Goal: Task Accomplishment & Management: Use online tool/utility

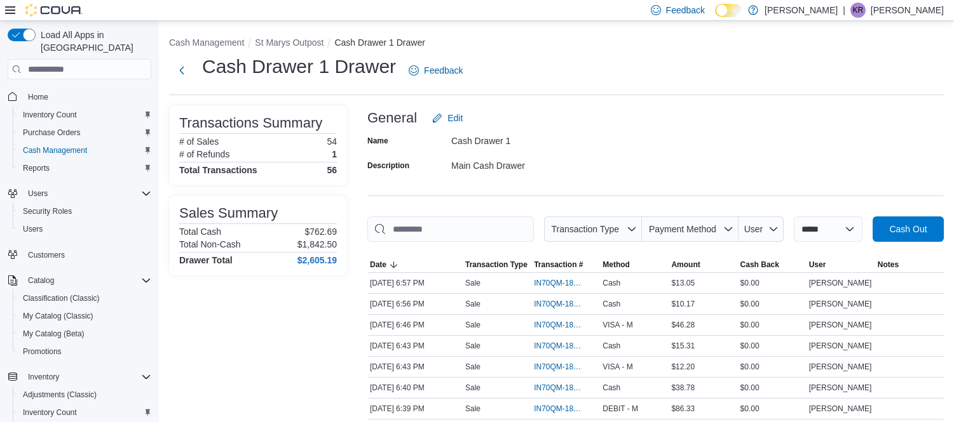
scroll to position [1058, 0]
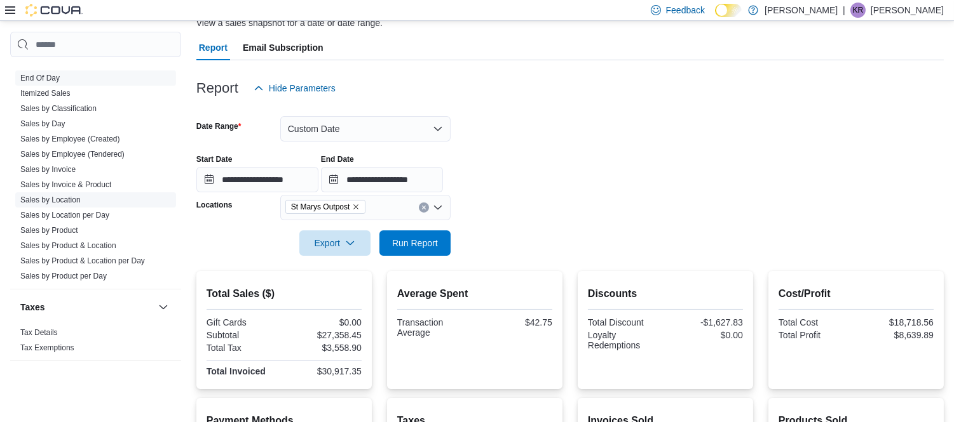
scroll to position [141, 0]
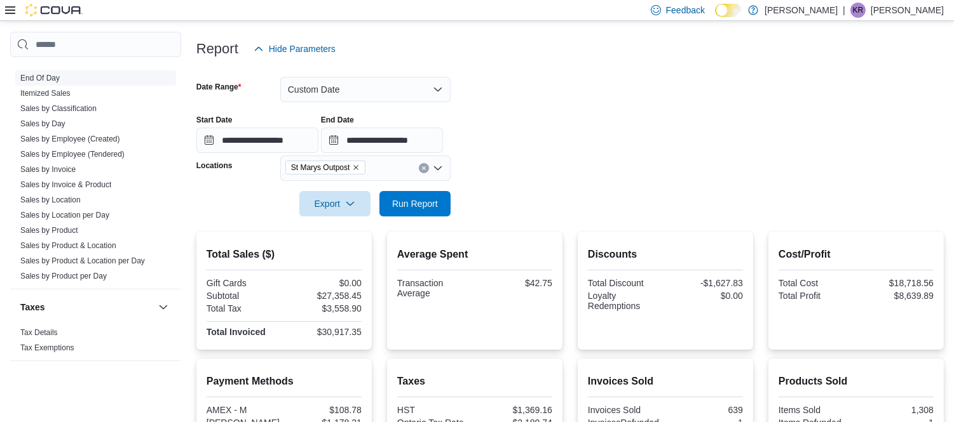
click at [48, 77] on link "End Of Day" at bounding box center [39, 78] width 39 height 9
click at [49, 77] on link "End Of Day" at bounding box center [39, 78] width 39 height 9
click at [428, 93] on button "Custom Date" at bounding box center [365, 89] width 170 height 25
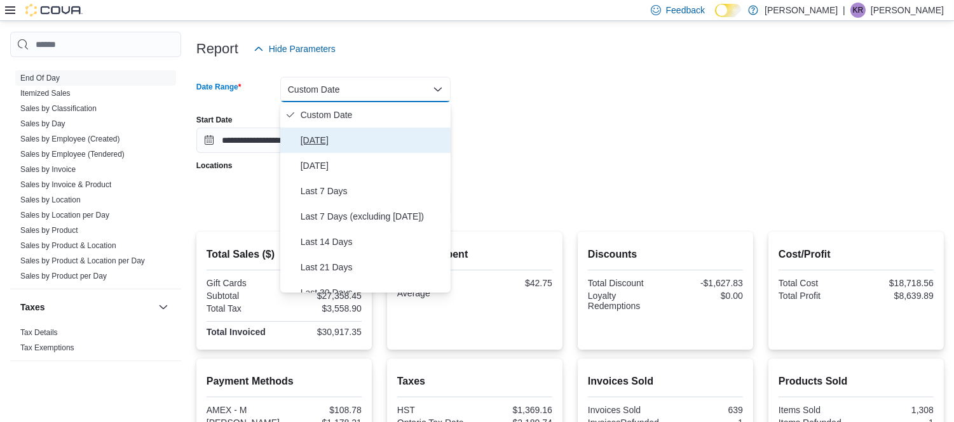
click at [316, 135] on span "[DATE]" at bounding box center [372, 140] width 145 height 15
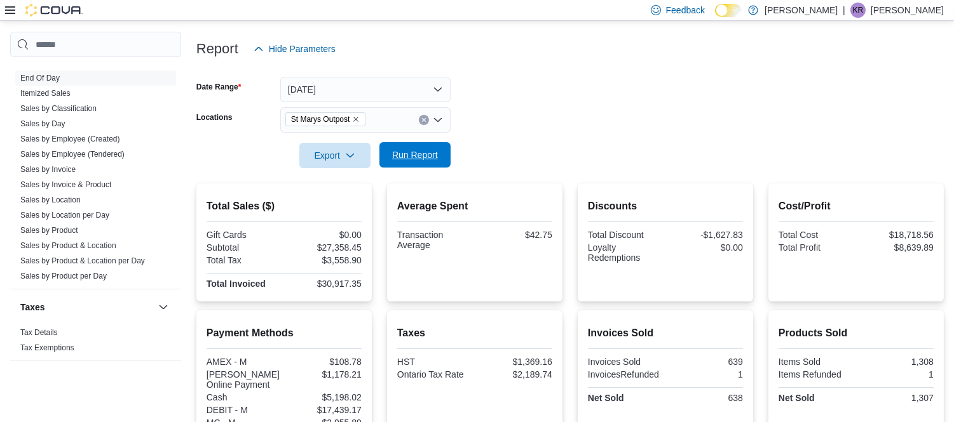
click at [392, 160] on span "Run Report" at bounding box center [415, 155] width 46 height 13
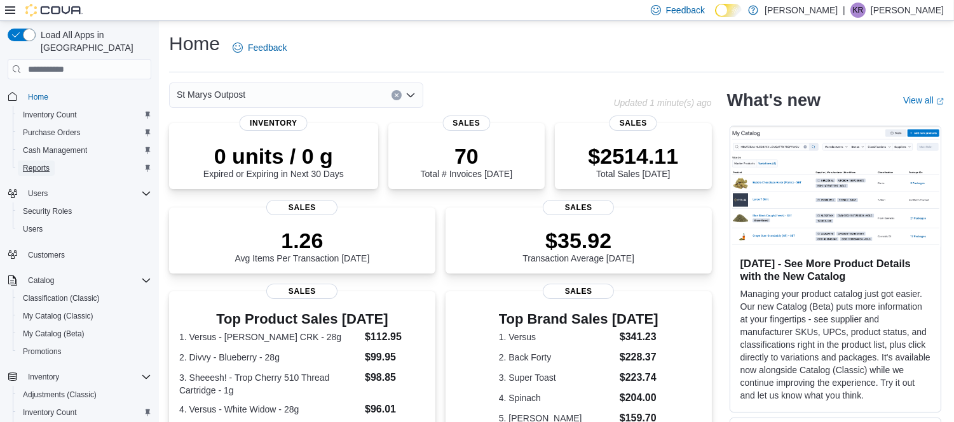
click at [43, 163] on span "Reports" at bounding box center [36, 168] width 27 height 10
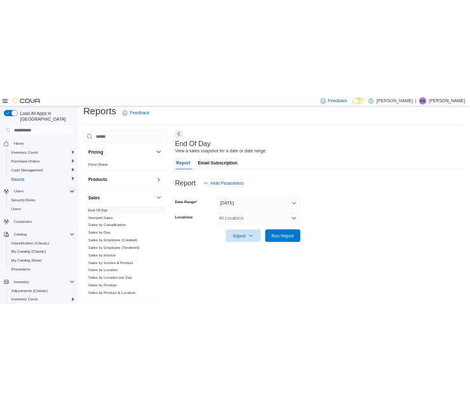
scroll to position [776, 0]
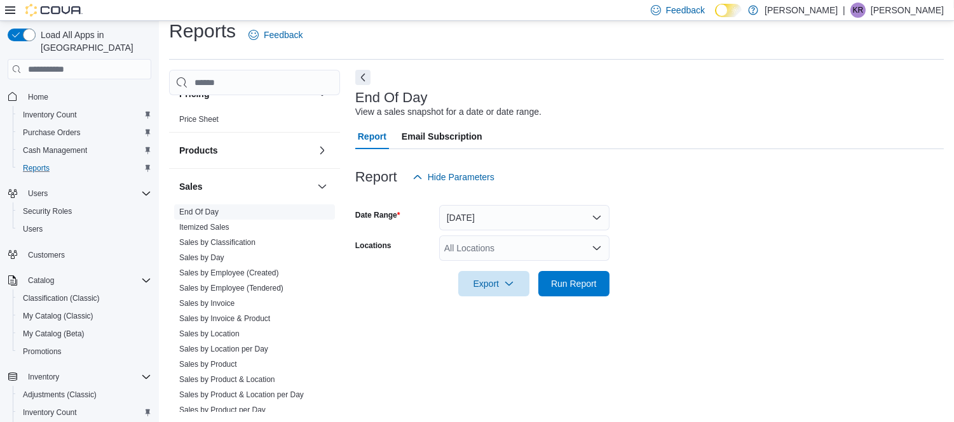
click at [192, 211] on link "End Of Day" at bounding box center [198, 212] width 39 height 9
click at [189, 210] on link "End Of Day" at bounding box center [198, 212] width 39 height 9
click at [185, 216] on link "End Of Day" at bounding box center [198, 212] width 39 height 9
click at [535, 248] on div "All Locations" at bounding box center [524, 248] width 170 height 25
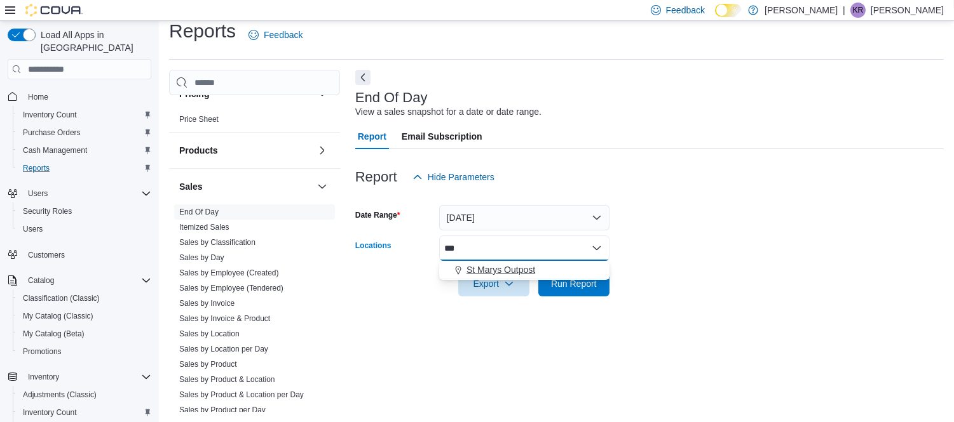
type input "***"
click at [518, 272] on span "St Marys Outpost" at bounding box center [500, 270] width 69 height 13
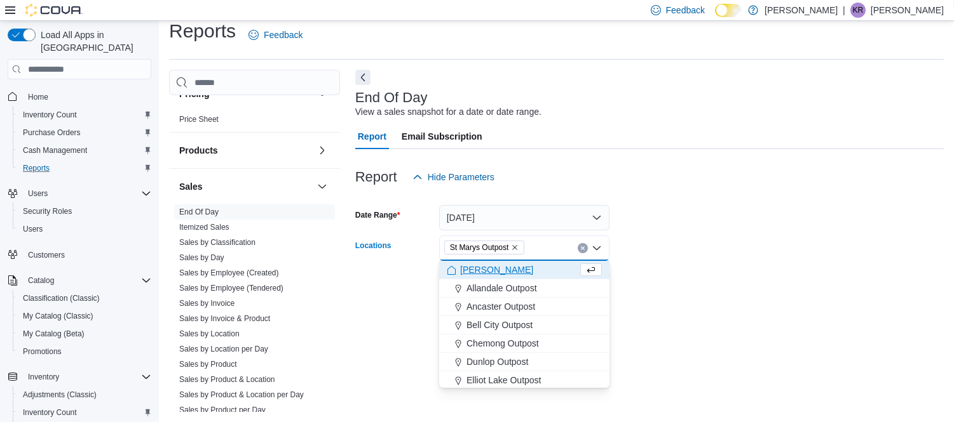
click at [717, 271] on form "Date Range [DATE] Locations [GEOGRAPHIC_DATA] Outpost Combo box. Selected. [GEO…" at bounding box center [649, 243] width 588 height 107
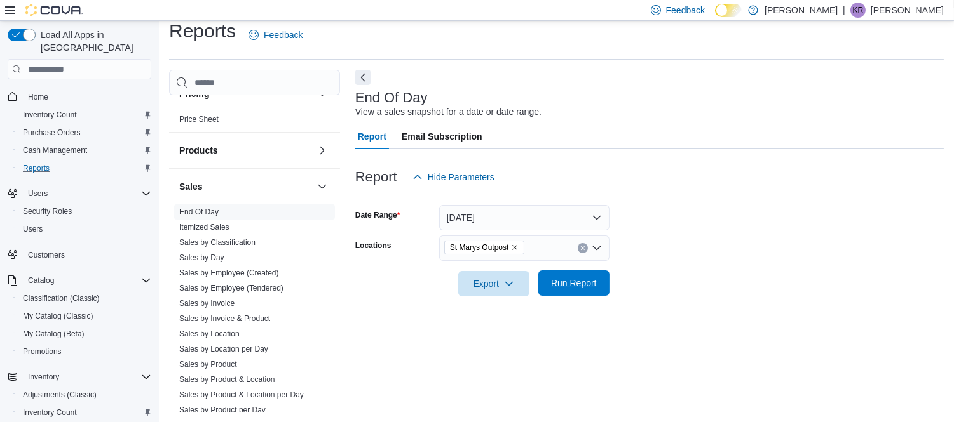
click at [587, 282] on span "Run Report" at bounding box center [574, 283] width 46 height 13
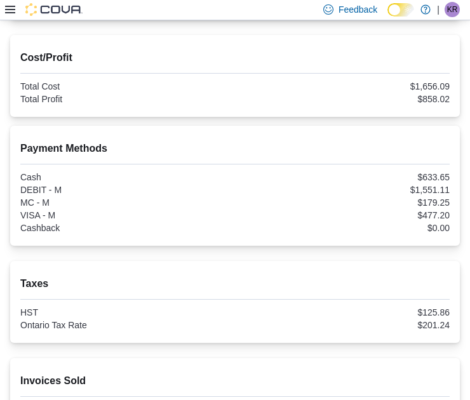
scroll to position [648, 0]
